Goal: Navigation & Orientation: Find specific page/section

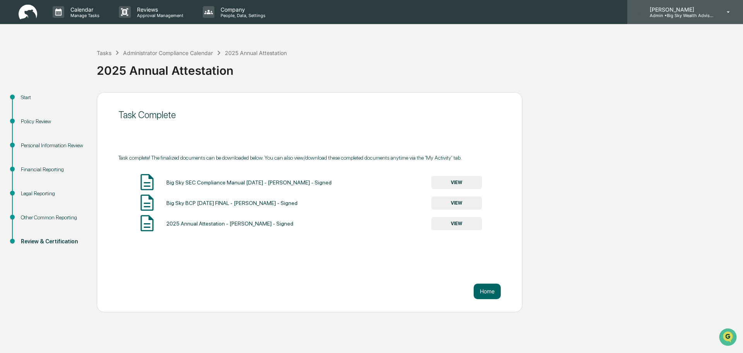
click at [685, 15] on p "Admin • Big Sky Wealth Advisors" at bounding box center [680, 15] width 72 height 5
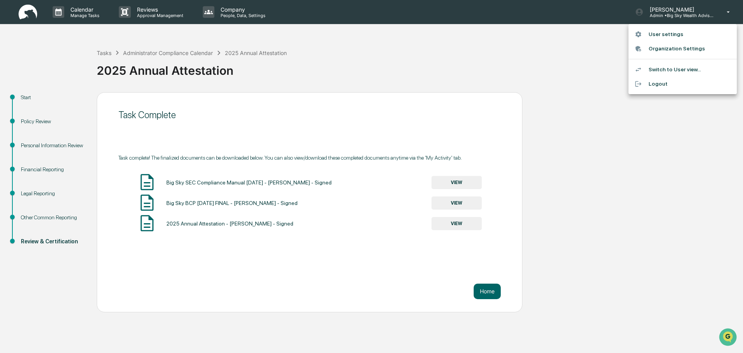
click at [437, 42] on div at bounding box center [371, 176] width 743 height 353
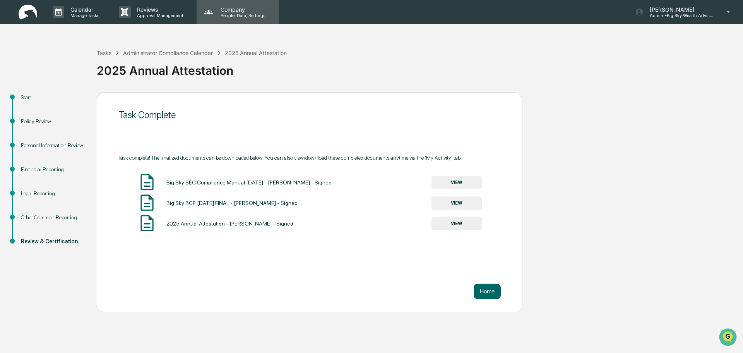
click at [247, 11] on p "Company" at bounding box center [241, 9] width 55 height 7
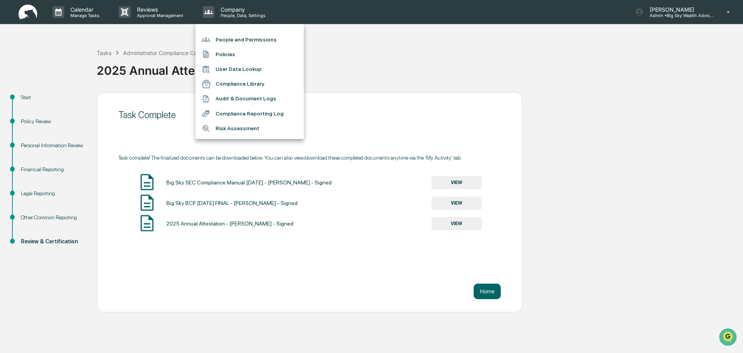
click at [85, 15] on div at bounding box center [371, 176] width 743 height 353
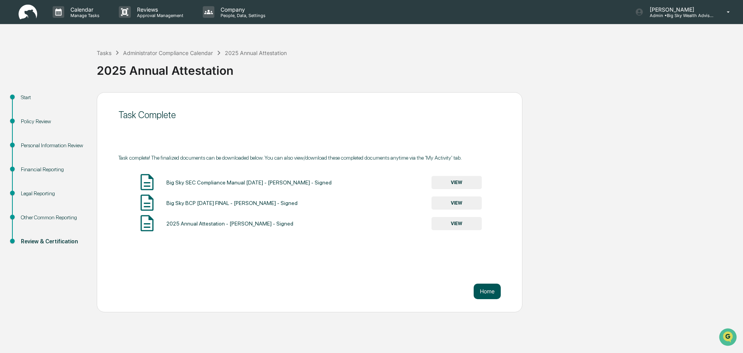
click at [479, 284] on button "Home" at bounding box center [487, 290] width 27 height 15
click at [490, 295] on button "Home" at bounding box center [487, 290] width 27 height 15
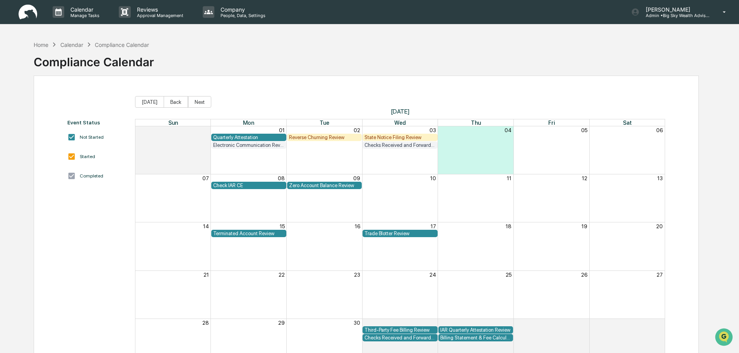
click at [29, 14] on img at bounding box center [28, 12] width 19 height 15
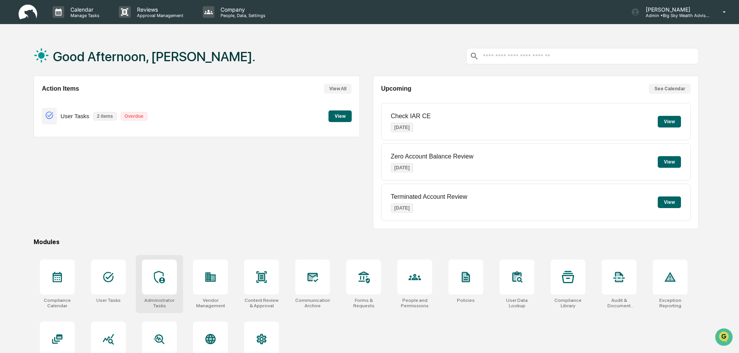
click at [155, 272] on icon at bounding box center [159, 277] width 11 height 12
